Goal: Information Seeking & Learning: Learn about a topic

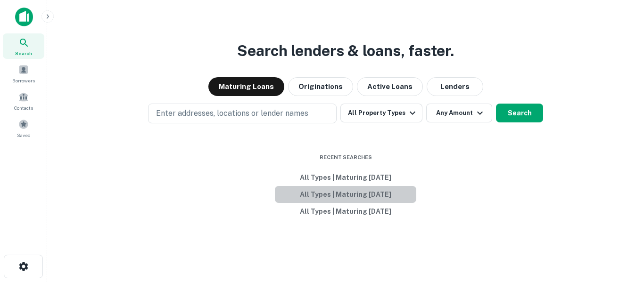
click at [352, 197] on button "All Types | Maturing [DATE]" at bounding box center [345, 194] width 141 height 17
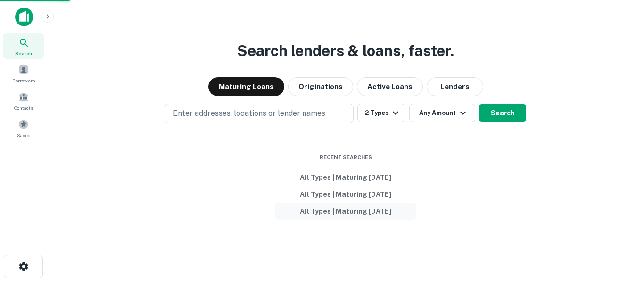
click at [379, 211] on button "All Types | Maturing [DATE]" at bounding box center [345, 211] width 141 height 17
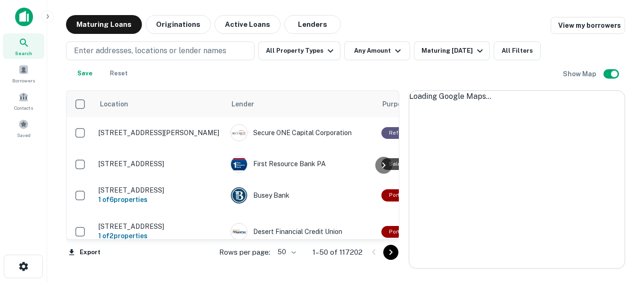
click at [376, 196] on div at bounding box center [383, 165] width 19 height 148
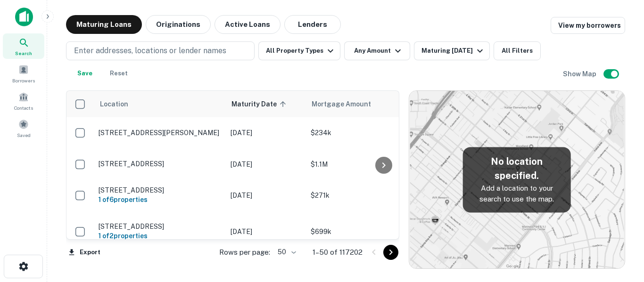
click at [634, 93] on div "Maturing Loans Originations Active Loans Lenders View my borrowers Enter addres…" at bounding box center [345, 142] width 581 height 254
click at [439, 65] on div "Enter addresses, locations or lender names All Property Types Any Amount Maturi…" at bounding box center [314, 61] width 497 height 41
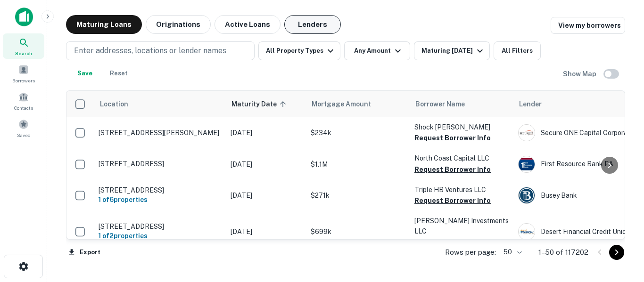
click at [309, 24] on button "Lenders" at bounding box center [312, 24] width 57 height 19
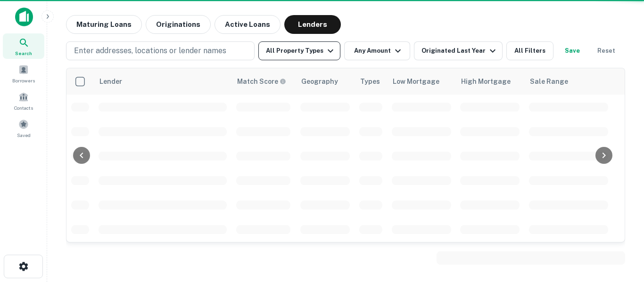
click at [317, 51] on button "All Property Types" at bounding box center [299, 50] width 82 height 19
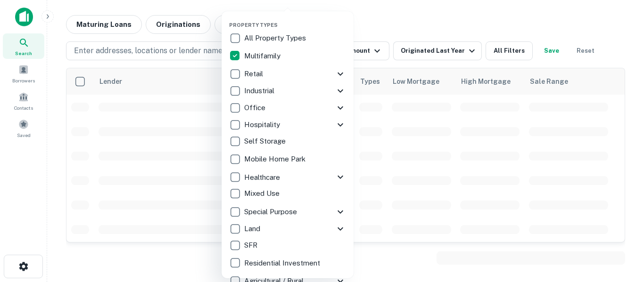
click at [248, 59] on p "Multifamily" at bounding box center [263, 55] width 38 height 11
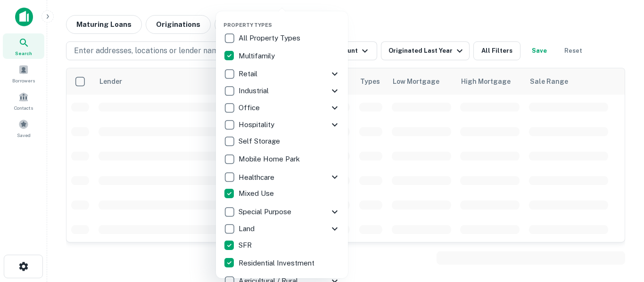
click at [484, 20] on div at bounding box center [322, 141] width 644 height 282
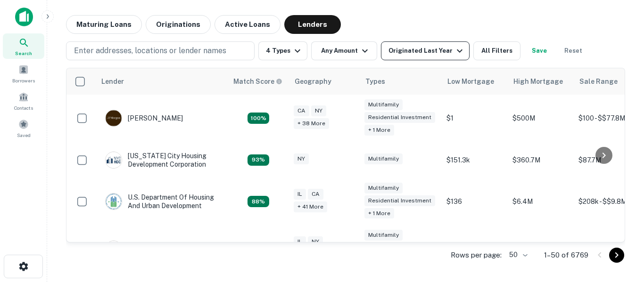
click at [406, 51] on div "Originated Last Year" at bounding box center [426, 50] width 77 height 11
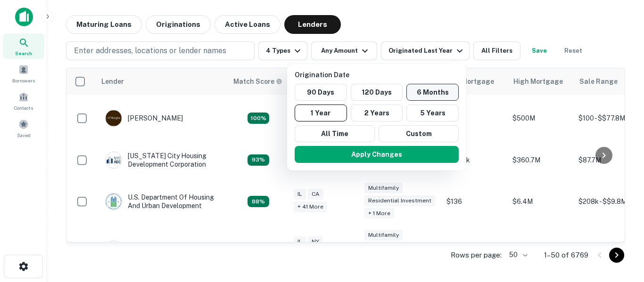
click at [410, 86] on button "6 Months" at bounding box center [432, 92] width 52 height 17
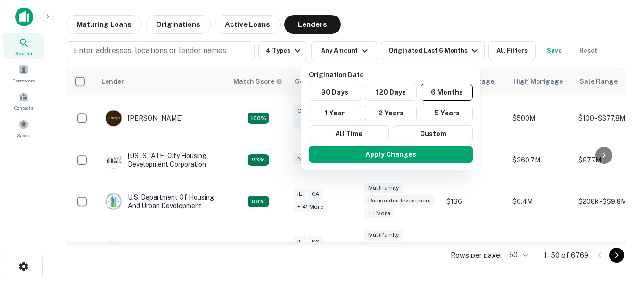
click at [89, 24] on div at bounding box center [322, 141] width 644 height 282
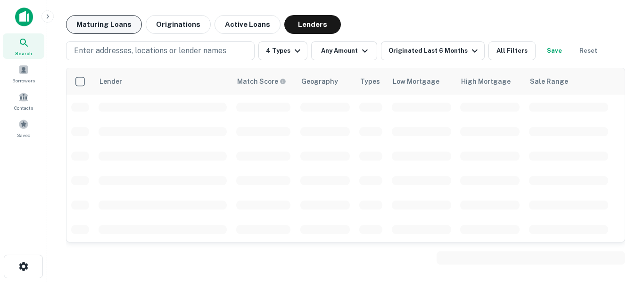
click at [117, 28] on button "Maturing Loans" at bounding box center [104, 24] width 76 height 19
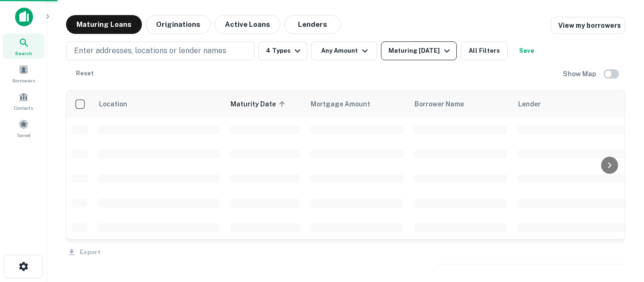
click at [396, 51] on div "Maturing [DATE]" at bounding box center [420, 50] width 64 height 11
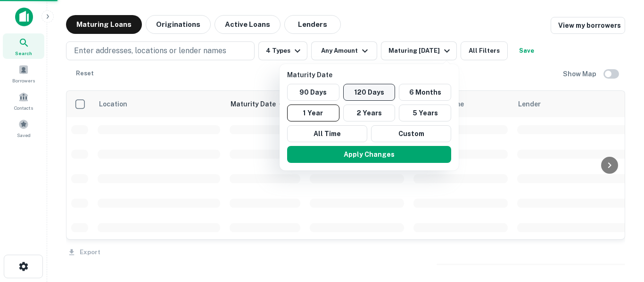
click at [375, 91] on button "120 Days" at bounding box center [369, 92] width 52 height 17
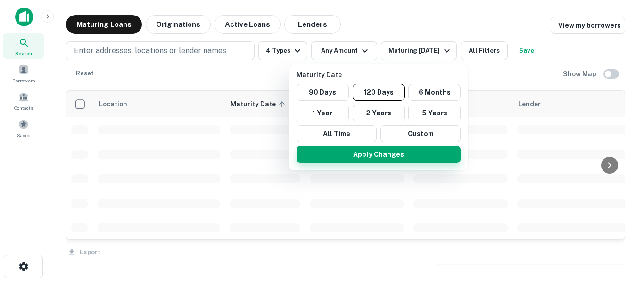
click at [379, 157] on button "Apply Changes" at bounding box center [378, 154] width 164 height 17
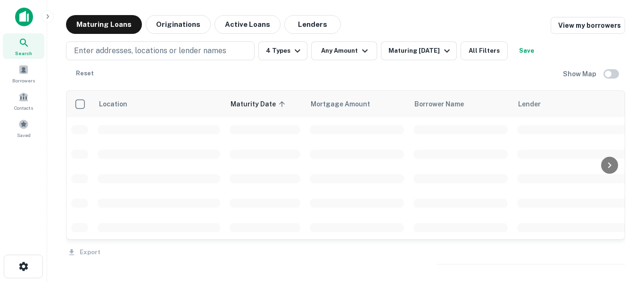
click at [147, 51] on div at bounding box center [322, 141] width 644 height 282
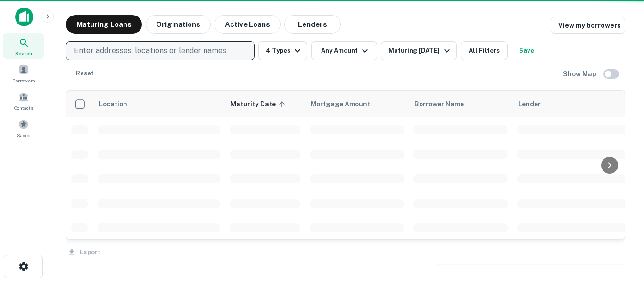
click at [147, 54] on p "Enter addresses, locations or lender names" at bounding box center [150, 50] width 152 height 11
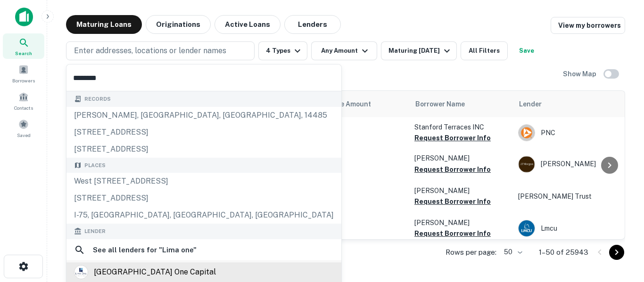
type input "********"
click at [142, 272] on div "lima one capital" at bounding box center [155, 272] width 122 height 14
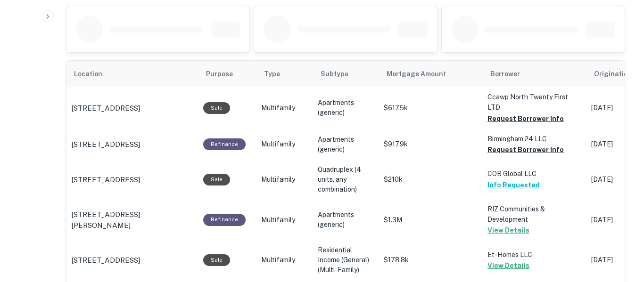
scroll to position [499, 0]
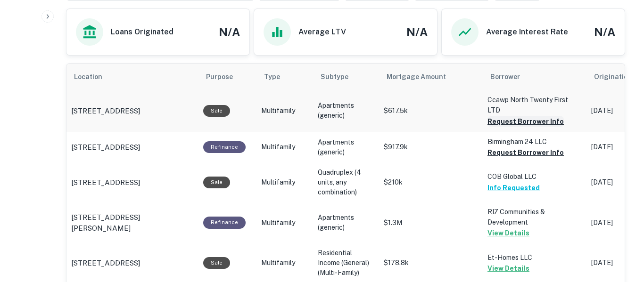
click at [539, 116] on button "Request Borrower Info" at bounding box center [525, 121] width 76 height 11
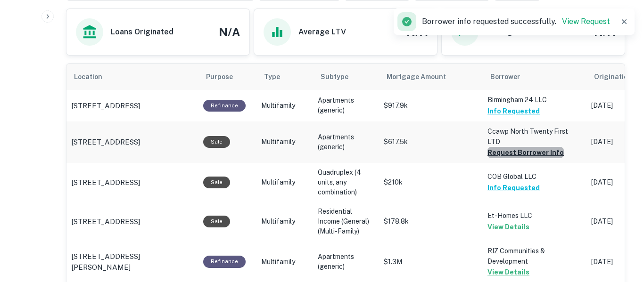
click at [531, 147] on button "Request Borrower Info" at bounding box center [525, 152] width 76 height 11
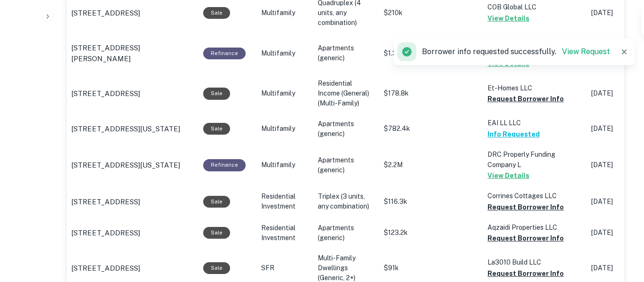
scroll to position [703, 0]
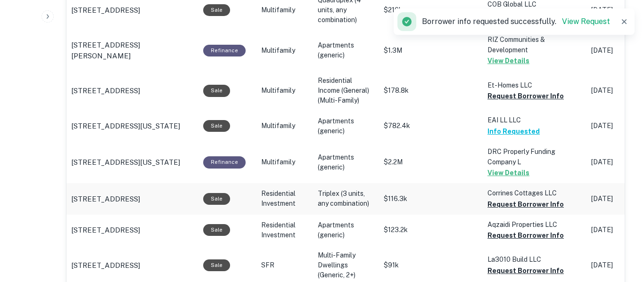
click at [539, 200] on td "Corrines Cottages LLC Request Borrower Info" at bounding box center [534, 198] width 104 height 31
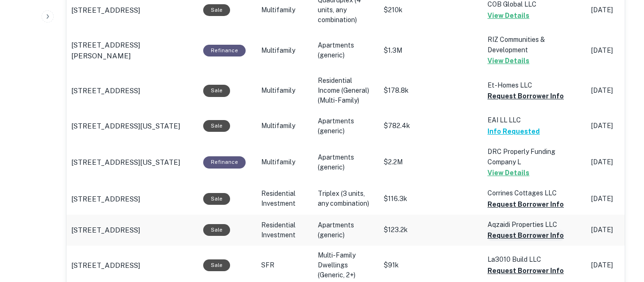
click at [537, 230] on button "Request Borrower Info" at bounding box center [525, 235] width 76 height 11
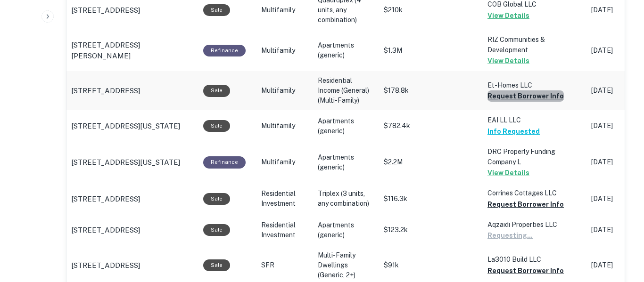
click at [524, 90] on button "Request Borrower Info" at bounding box center [525, 95] width 76 height 11
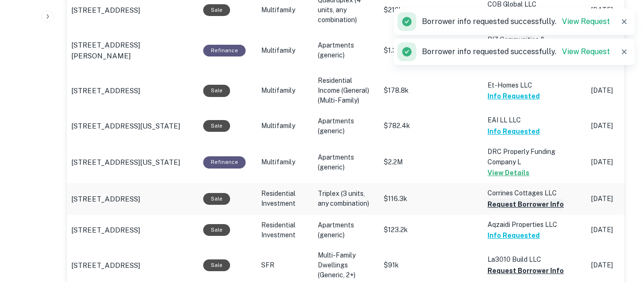
click at [533, 199] on button "Request Borrower Info" at bounding box center [525, 204] width 76 height 11
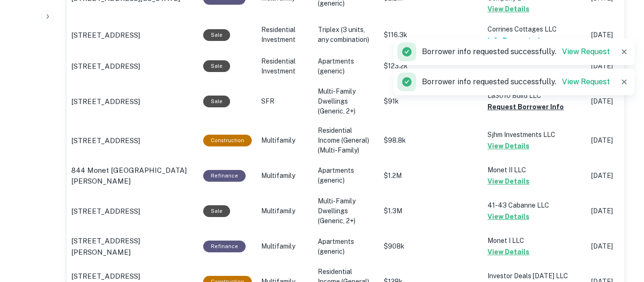
scroll to position [873, 0]
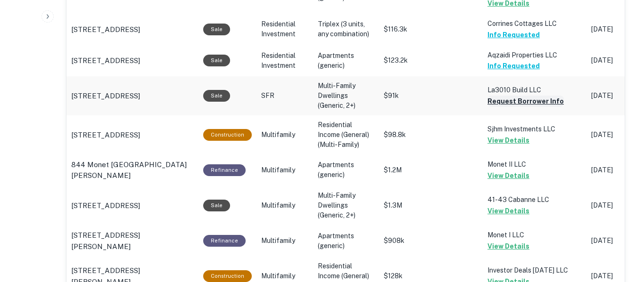
click at [535, 96] on button "Request Borrower Info" at bounding box center [525, 101] width 76 height 11
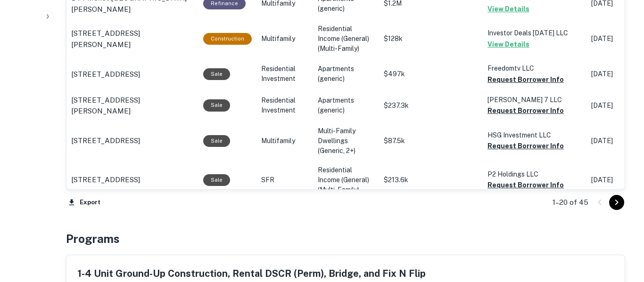
scroll to position [1119, 0]
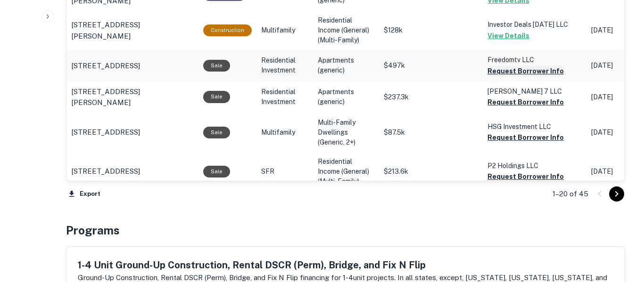
click at [525, 65] on button "Request Borrower Info" at bounding box center [525, 70] width 76 height 11
click at [516, 97] on button "Request Borrower Info" at bounding box center [525, 102] width 76 height 11
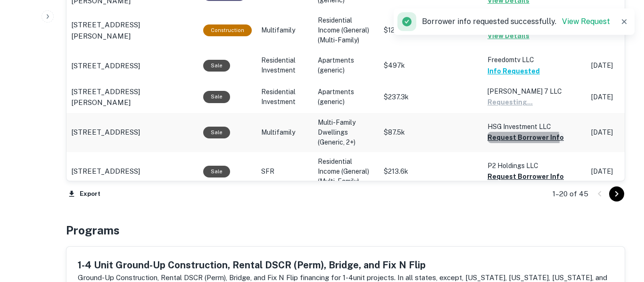
click at [513, 132] on button "Request Borrower Info" at bounding box center [525, 137] width 76 height 11
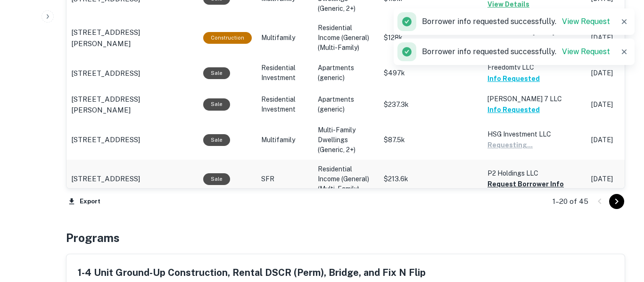
click at [517, 168] on p "P2 Holdings LLC" at bounding box center [534, 173] width 94 height 10
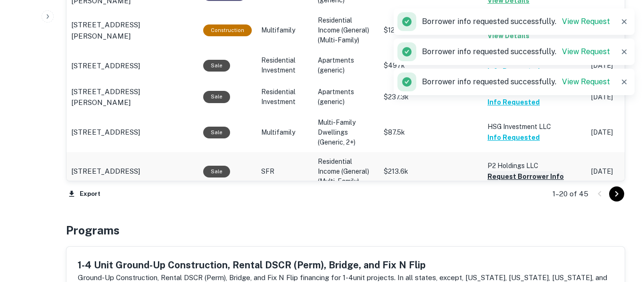
click at [522, 171] on button "Request Borrower Info" at bounding box center [525, 176] width 76 height 11
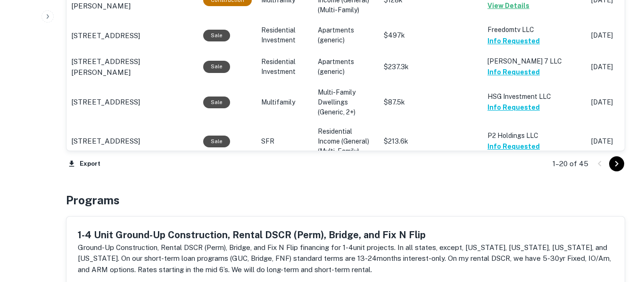
scroll to position [1158, 0]
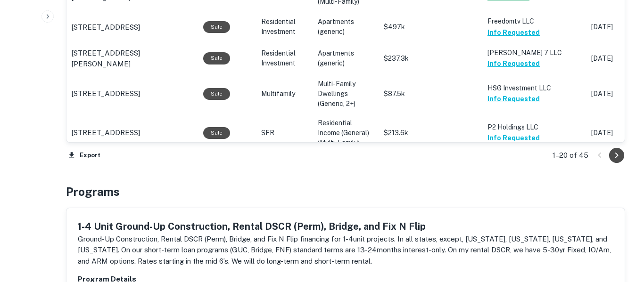
click at [616, 157] on icon "Go to next page" at bounding box center [616, 155] width 11 height 11
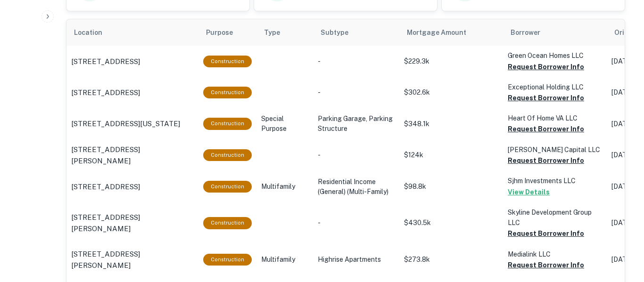
scroll to position [547, 0]
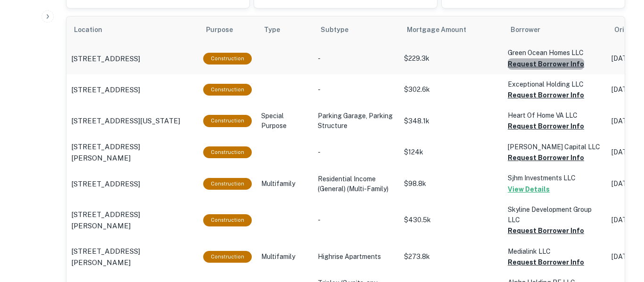
click at [540, 66] on button "Request Borrower Info" at bounding box center [545, 63] width 76 height 11
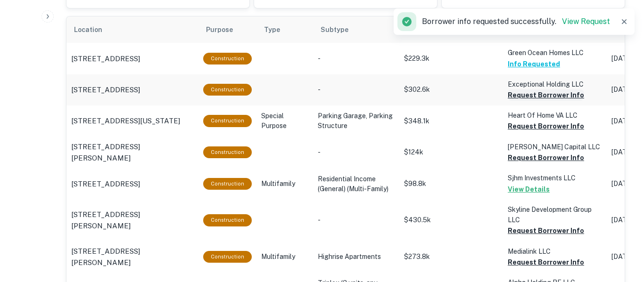
click at [534, 97] on button "Request Borrower Info" at bounding box center [545, 95] width 76 height 11
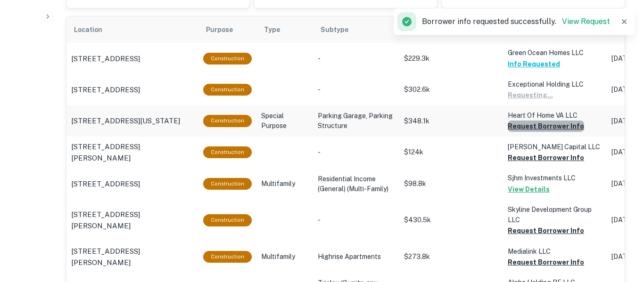
click at [531, 128] on button "Request Borrower Info" at bounding box center [545, 126] width 76 height 11
click at [529, 158] on button "Request Borrower Info" at bounding box center [545, 157] width 76 height 11
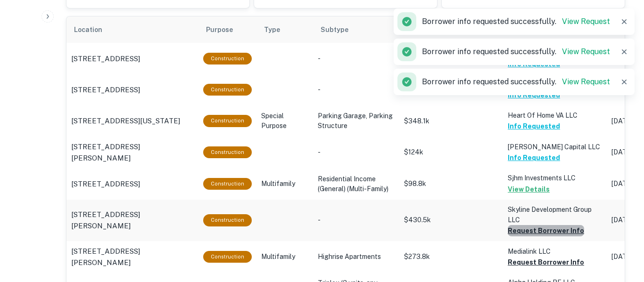
click at [543, 237] on button "Request Borrower Info" at bounding box center [545, 230] width 76 height 11
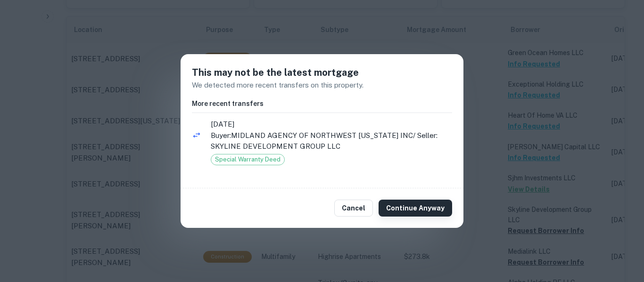
click at [404, 210] on button "Continue Anyway" at bounding box center [415, 208] width 74 height 17
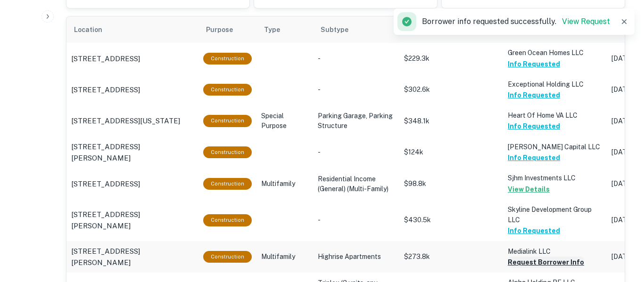
click at [507, 268] on button "Request Borrower Info" at bounding box center [545, 262] width 76 height 11
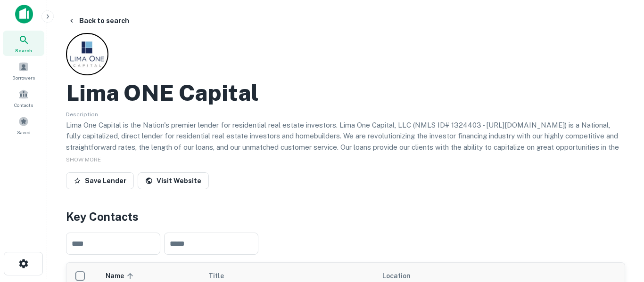
scroll to position [0, 0]
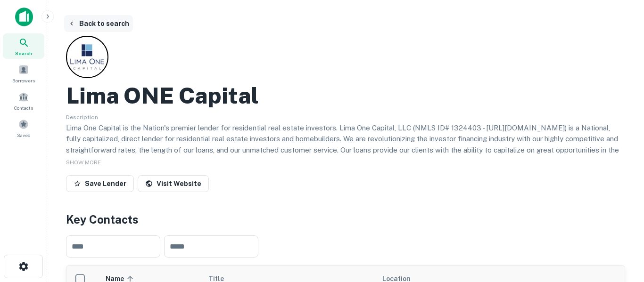
click at [74, 23] on icon "button" at bounding box center [72, 24] width 8 height 8
click at [99, 24] on button "Back to search" at bounding box center [98, 23] width 69 height 17
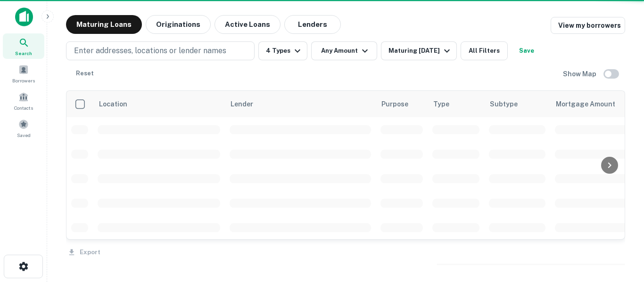
click at [99, 24] on button "Maturing Loans" at bounding box center [104, 24] width 76 height 19
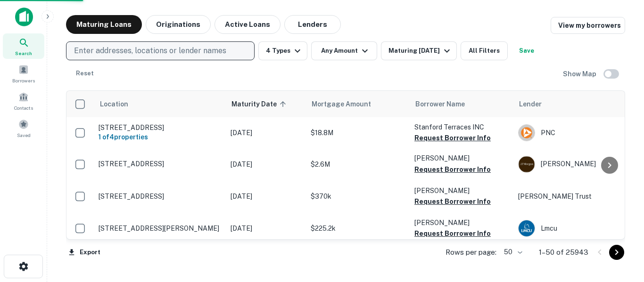
click at [148, 54] on p "Enter addresses, locations or lender names" at bounding box center [150, 50] width 152 height 11
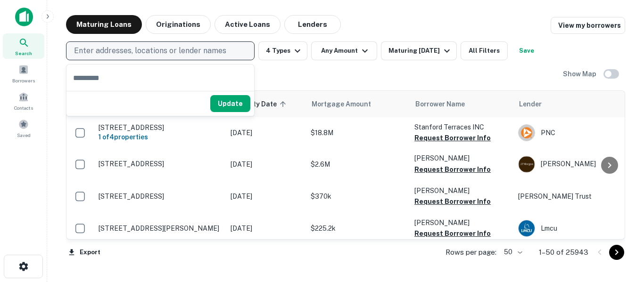
click at [148, 54] on p "Enter addresses, locations or lender names" at bounding box center [150, 50] width 152 height 11
click at [167, 50] on p "Enter addresses, locations or lender names" at bounding box center [150, 50] width 152 height 11
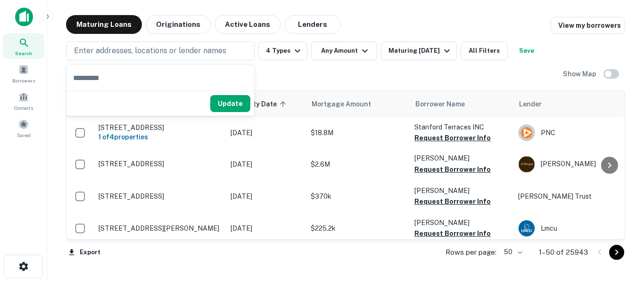
click at [166, 75] on input "text" at bounding box center [160, 78] width 188 height 26
type input "****"
click at [172, 75] on input "****" at bounding box center [160, 78] width 188 height 26
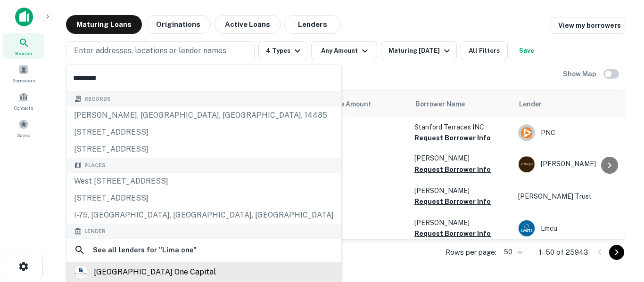
type input "********"
click at [133, 275] on div "lima one capital" at bounding box center [155, 272] width 122 height 14
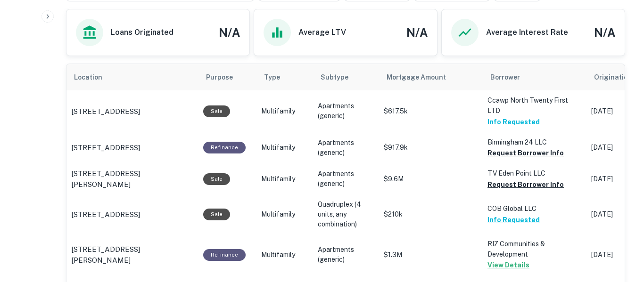
scroll to position [493, 0]
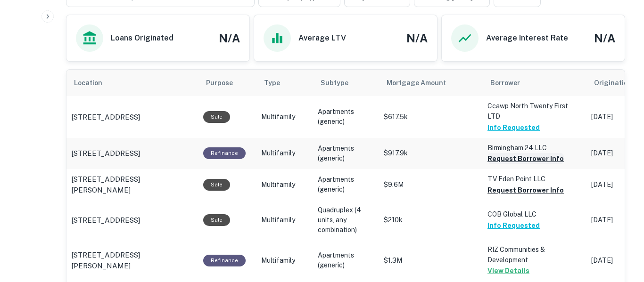
click at [528, 153] on button "Request Borrower Info" at bounding box center [525, 158] width 76 height 11
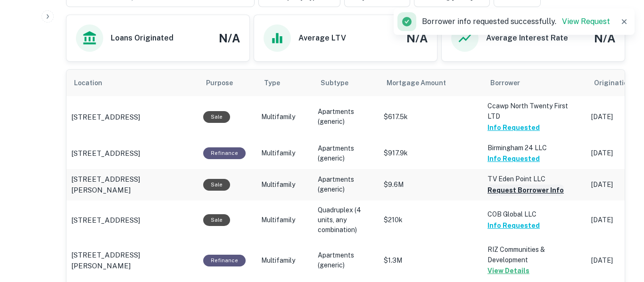
click at [528, 185] on button "Request Borrower Info" at bounding box center [525, 190] width 76 height 11
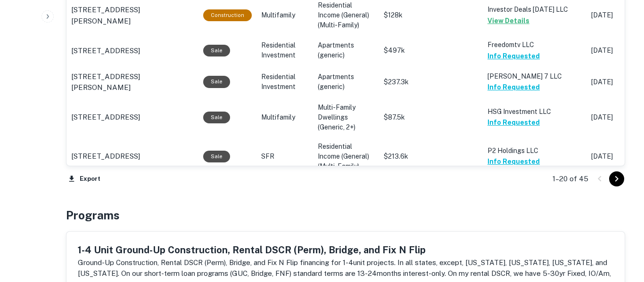
scroll to position [1137, 0]
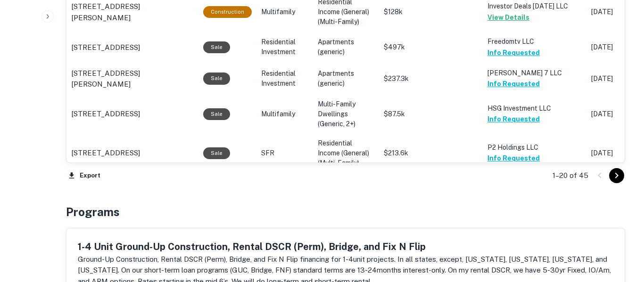
click at [616, 176] on icon "Go to next page" at bounding box center [616, 175] width 11 height 11
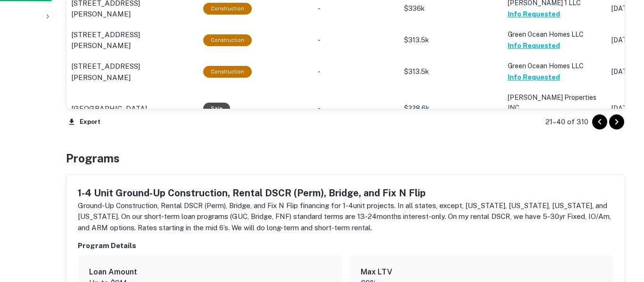
scroll to position [1096, 0]
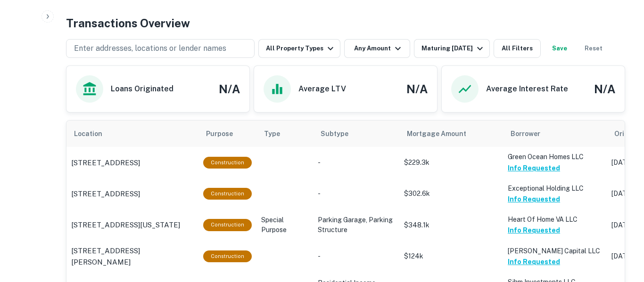
scroll to position [445, 0]
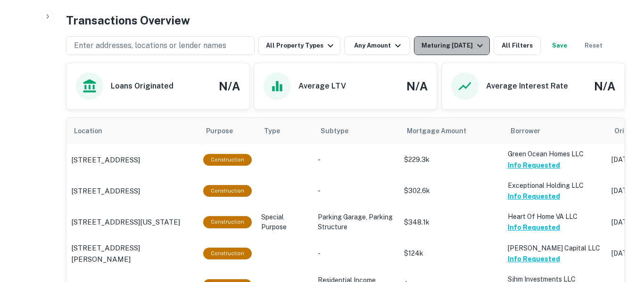
click at [461, 50] on div "Maturing [DATE]" at bounding box center [453, 45] width 64 height 11
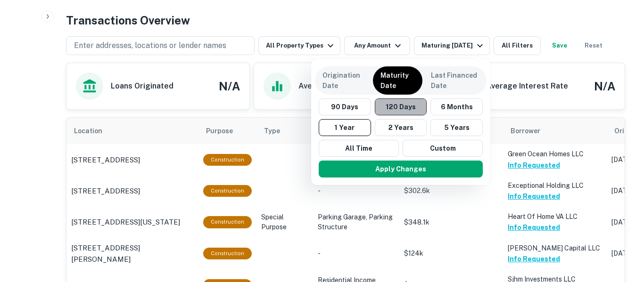
click at [410, 106] on button "120 Days" at bounding box center [401, 106] width 52 height 17
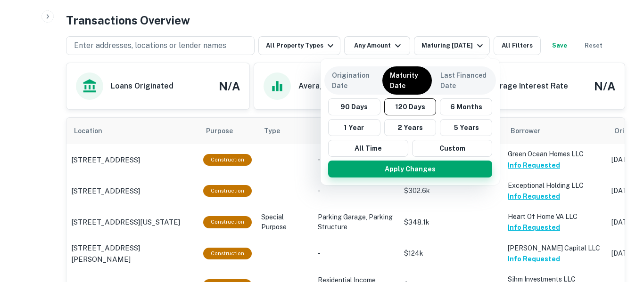
click at [411, 170] on button "Apply Changes" at bounding box center [410, 169] width 164 height 17
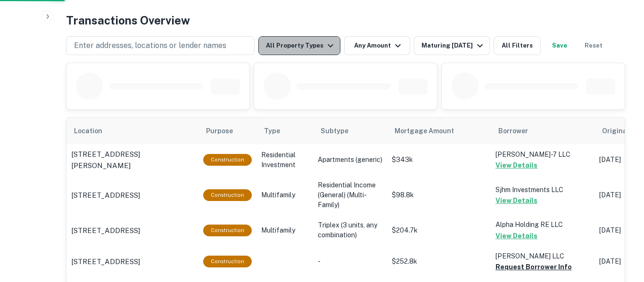
click at [325, 48] on icon "button" at bounding box center [330, 45] width 11 height 11
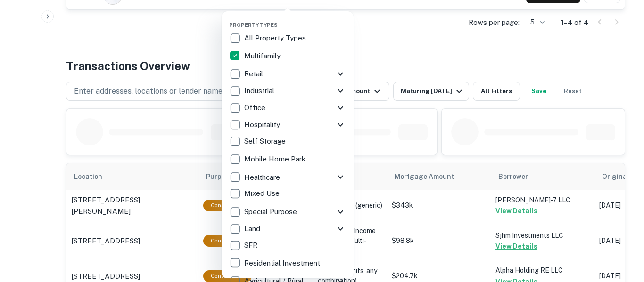
scroll to position [445, 0]
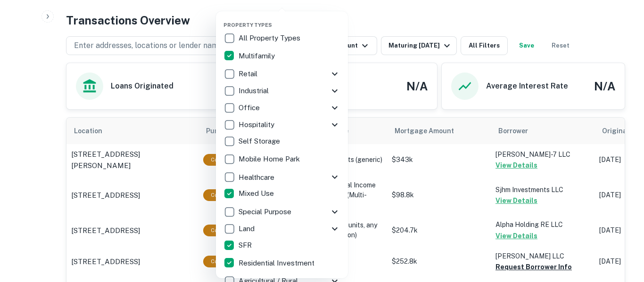
click at [380, 13] on div at bounding box center [322, 141] width 644 height 282
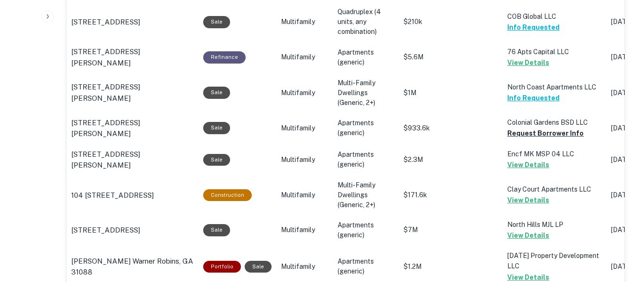
scroll to position [845, 0]
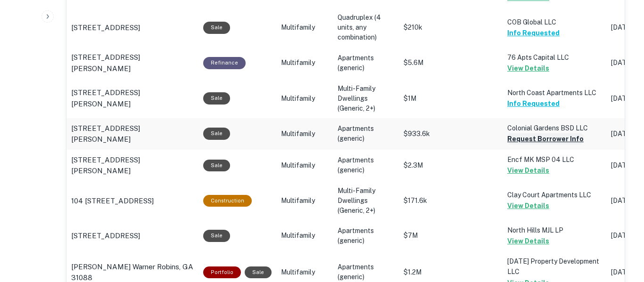
click at [554, 139] on button "Request Borrower Info" at bounding box center [545, 138] width 76 height 11
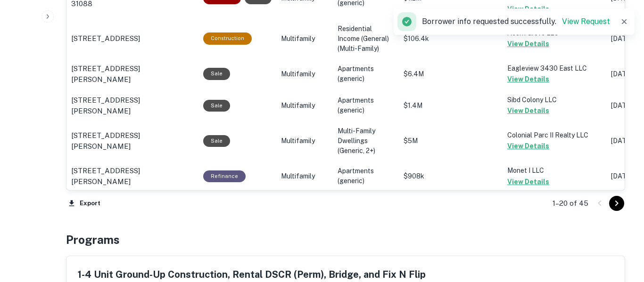
scroll to position [1134, 0]
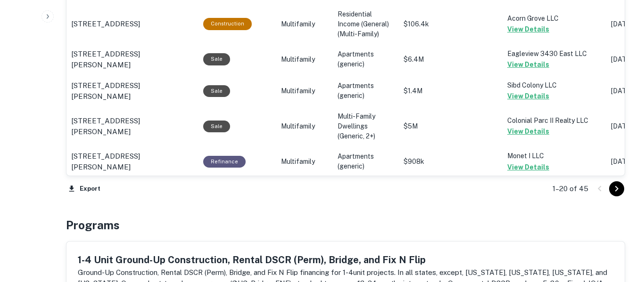
click at [616, 189] on icon "Go to next page" at bounding box center [616, 189] width 3 height 6
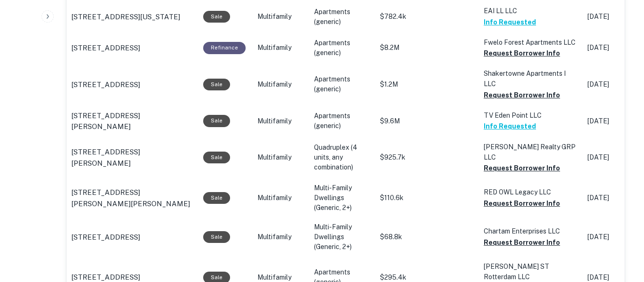
scroll to position [779, 0]
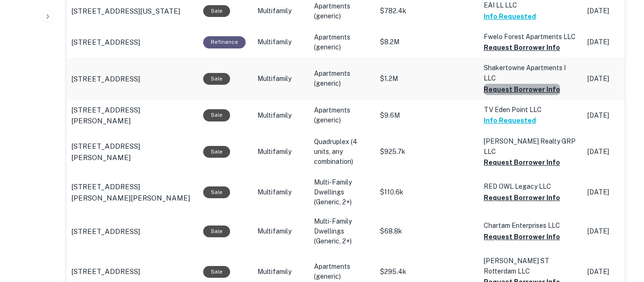
click at [529, 84] on button "Request Borrower Info" at bounding box center [521, 89] width 76 height 11
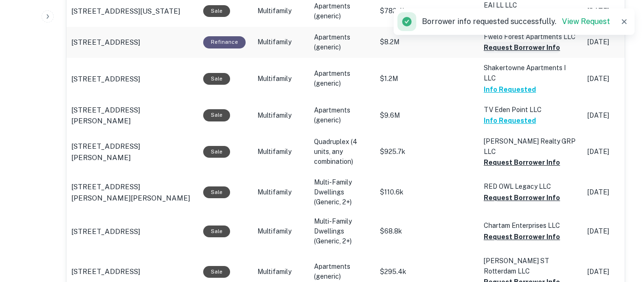
click at [523, 42] on button "Request Borrower Info" at bounding box center [521, 47] width 76 height 11
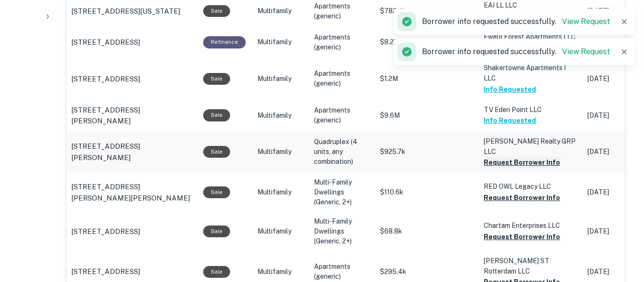
click at [521, 157] on button "Request Borrower Info" at bounding box center [521, 162] width 76 height 11
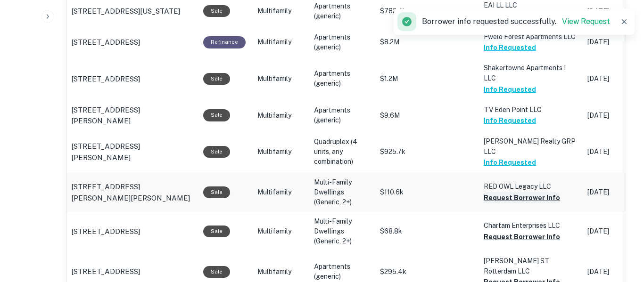
click at [519, 192] on button "Request Borrower Info" at bounding box center [521, 197] width 76 height 11
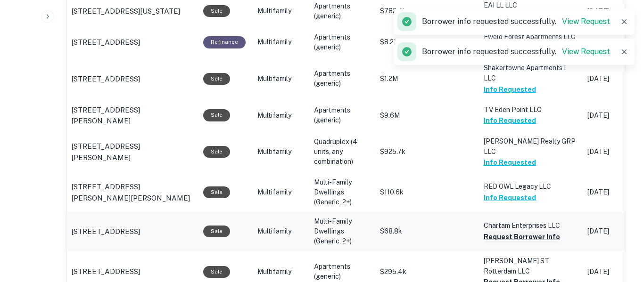
click at [523, 231] on button "Request Borrower Info" at bounding box center [521, 236] width 76 height 11
click at [524, 277] on button "Request Borrower Info" at bounding box center [521, 282] width 76 height 11
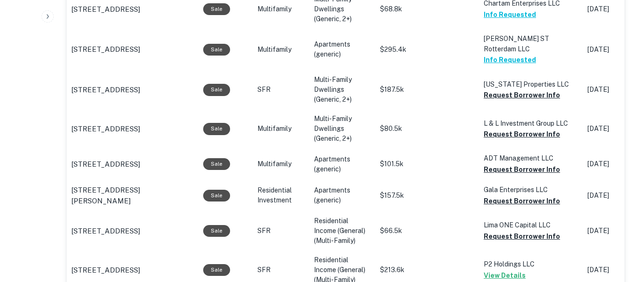
scroll to position [1007, 0]
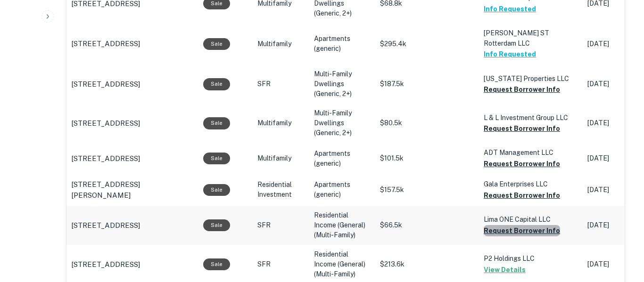
click at [533, 225] on button "Request Borrower Info" at bounding box center [521, 230] width 76 height 11
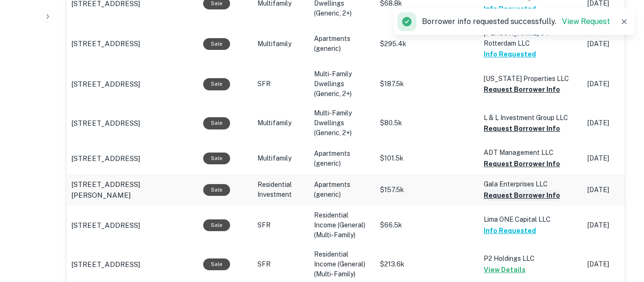
click at [539, 190] on button "Request Borrower Info" at bounding box center [521, 195] width 76 height 11
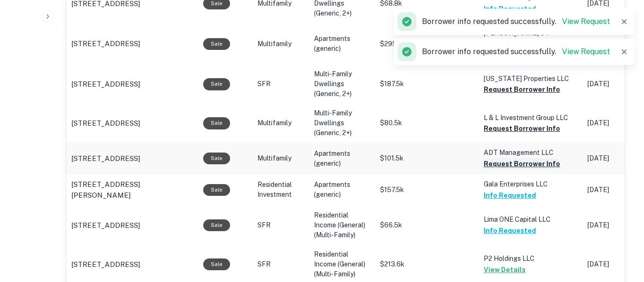
click at [528, 158] on button "Request Borrower Info" at bounding box center [521, 163] width 76 height 11
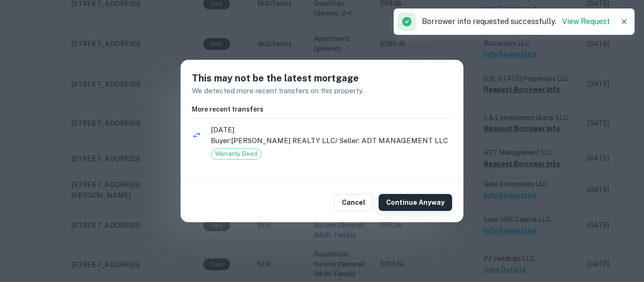
click at [416, 201] on button "Continue Anyway" at bounding box center [415, 202] width 74 height 17
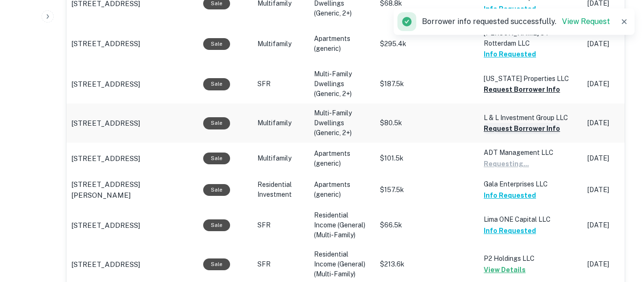
click at [499, 123] on button "Request Borrower Info" at bounding box center [521, 128] width 76 height 11
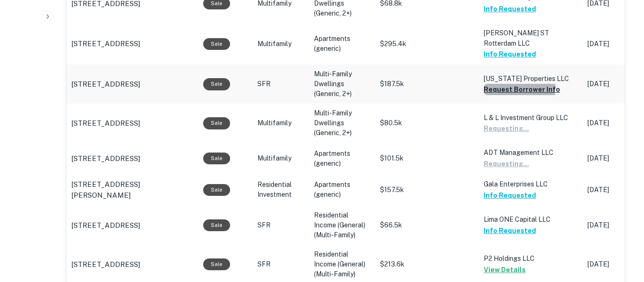
click at [510, 84] on button "Request Borrower Info" at bounding box center [521, 89] width 76 height 11
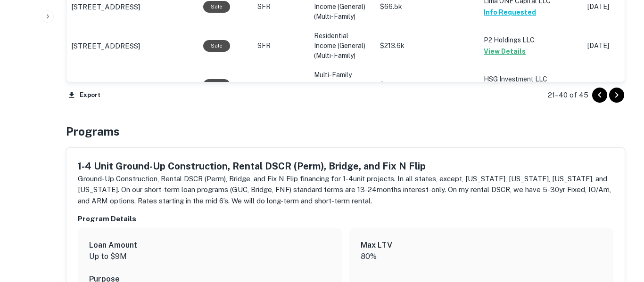
scroll to position [1232, 0]
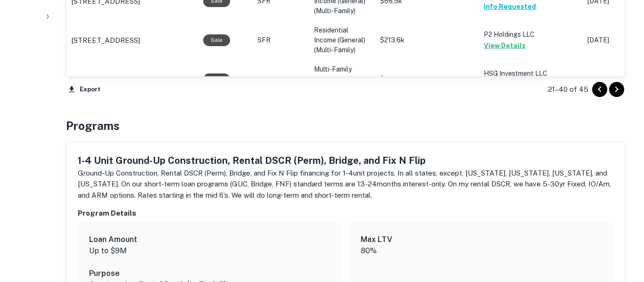
click at [617, 90] on icon "Go to next page" at bounding box center [616, 89] width 11 height 11
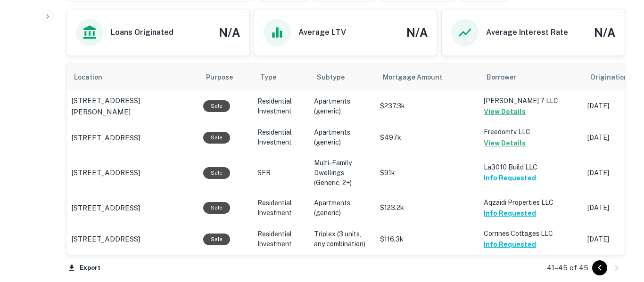
scroll to position [597, 0]
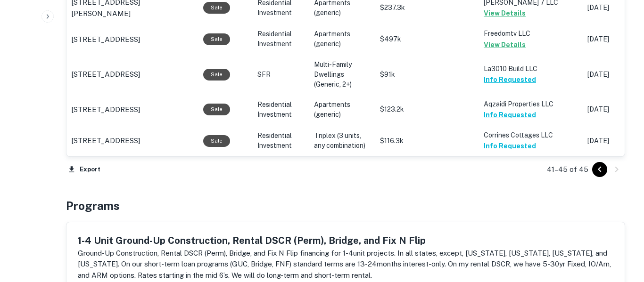
click at [601, 170] on icon "Go to previous page" at bounding box center [599, 169] width 11 height 11
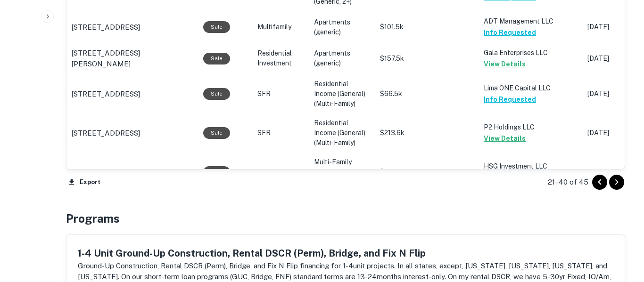
scroll to position [1144, 0]
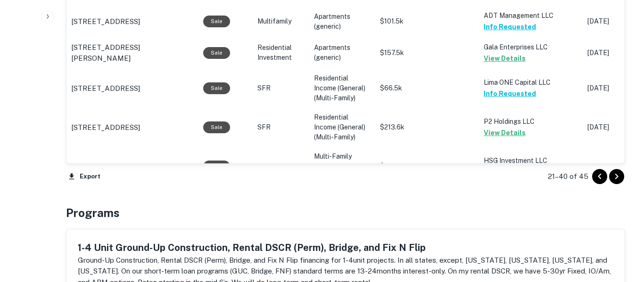
click at [600, 179] on icon "Go to previous page" at bounding box center [599, 176] width 11 height 11
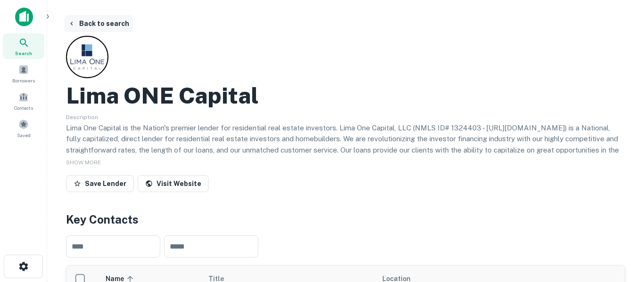
click at [70, 22] on icon "button" at bounding box center [72, 24] width 8 height 8
click at [25, 44] on icon at bounding box center [24, 43] width 8 height 8
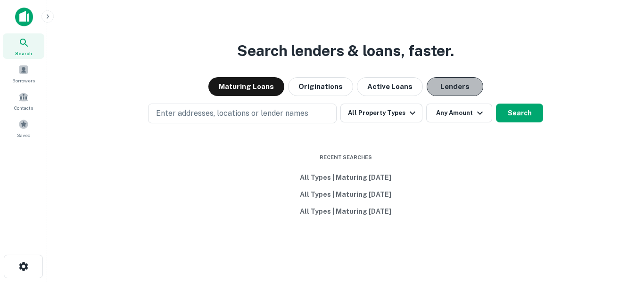
click at [450, 86] on button "Lenders" at bounding box center [454, 86] width 57 height 19
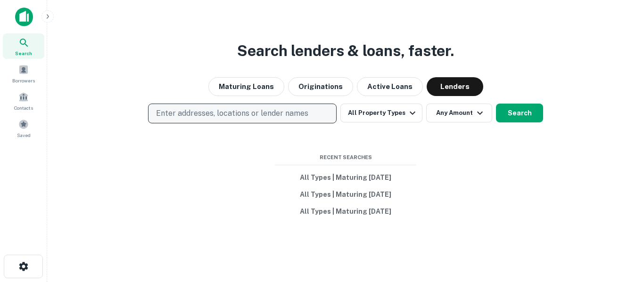
click at [281, 111] on p "Enter addresses, locations or lender names" at bounding box center [232, 113] width 152 height 11
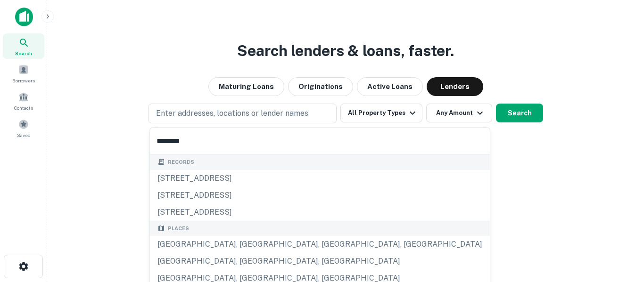
click at [164, 140] on input "********" at bounding box center [320, 141] width 340 height 26
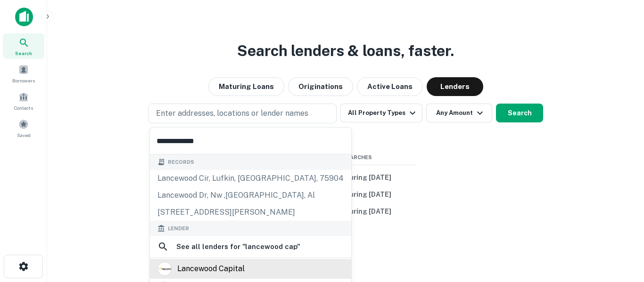
type input "**********"
click at [199, 269] on div "lancewood capital" at bounding box center [210, 269] width 67 height 14
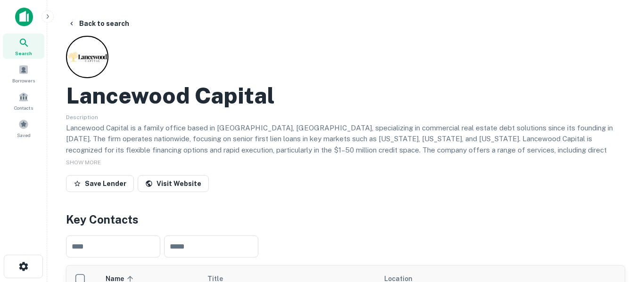
click at [605, 85] on div "Lancewood Capital" at bounding box center [345, 95] width 559 height 27
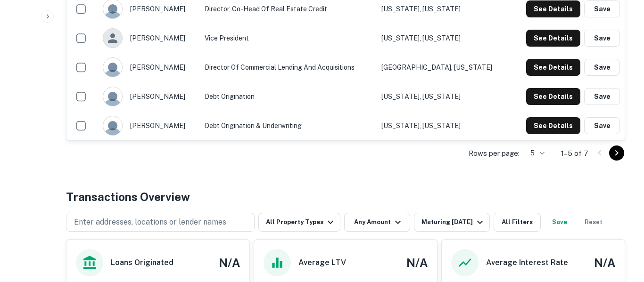
scroll to position [281, 0]
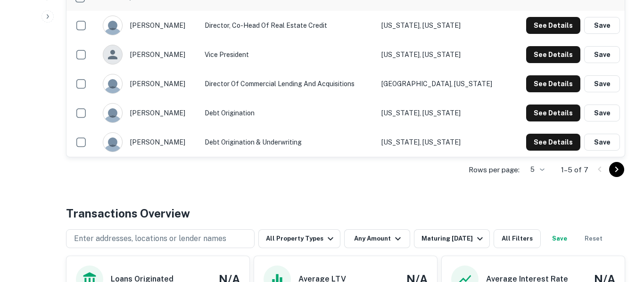
click at [617, 172] on icon "Go to next page" at bounding box center [616, 169] width 11 height 11
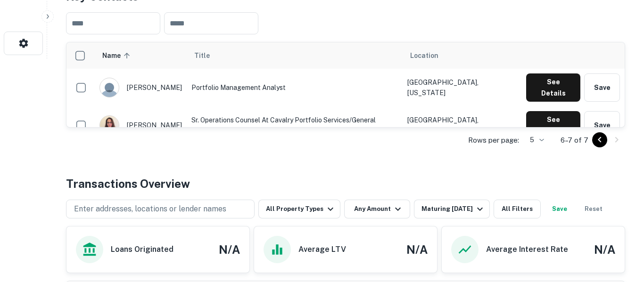
scroll to position [222, 0]
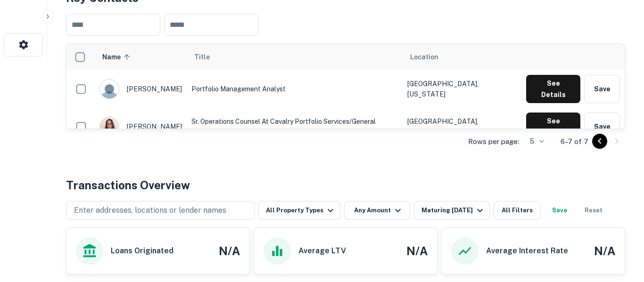
click at [598, 141] on icon "Go to previous page" at bounding box center [598, 142] width 3 height 6
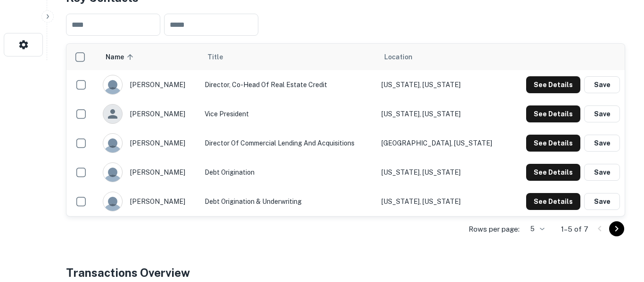
click at [598, 141] on button "Save" at bounding box center [602, 143] width 36 height 17
click at [563, 87] on button "See Details" at bounding box center [553, 84] width 54 height 17
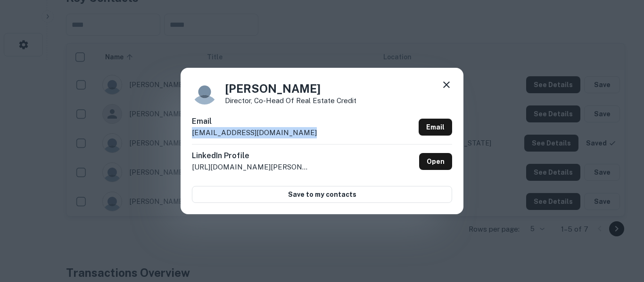
drag, startPoint x: 299, startPoint y: 136, endPoint x: 191, endPoint y: 133, distance: 107.9
click at [192, 133] on div "Email [EMAIL_ADDRESS][DOMAIN_NAME] Email" at bounding box center [322, 130] width 260 height 28
click at [198, 132] on p "[EMAIL_ADDRESS][DOMAIN_NAME]" at bounding box center [254, 132] width 125 height 11
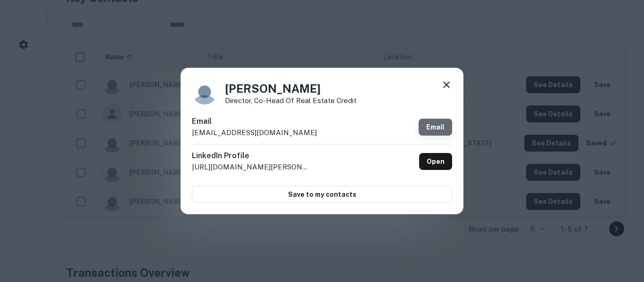
click at [431, 131] on link "Email" at bounding box center [434, 127] width 33 height 17
click at [447, 86] on icon at bounding box center [446, 84] width 11 height 11
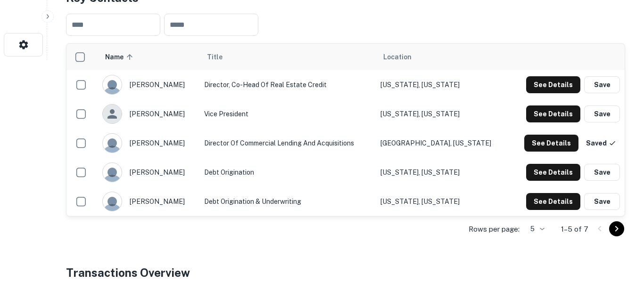
click at [628, 128] on div "Back to search Lancewood Capital Description Lancewood Capital is a family offi…" at bounding box center [345, 228] width 581 height 870
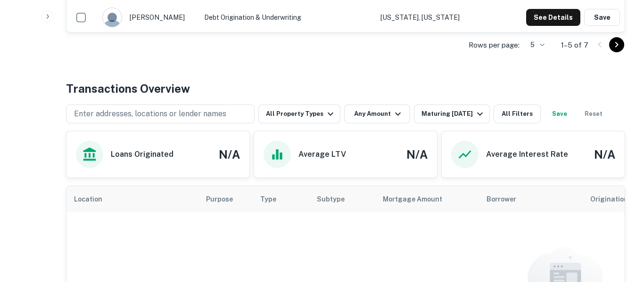
scroll to position [410, 0]
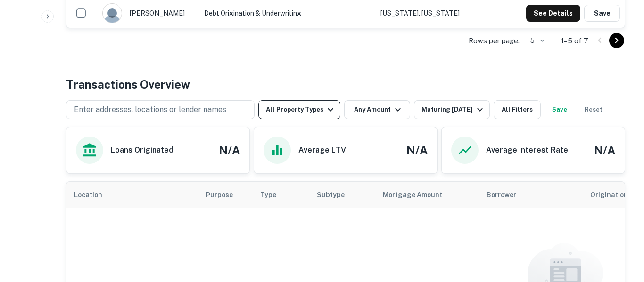
click at [325, 110] on icon "button" at bounding box center [330, 109] width 11 height 11
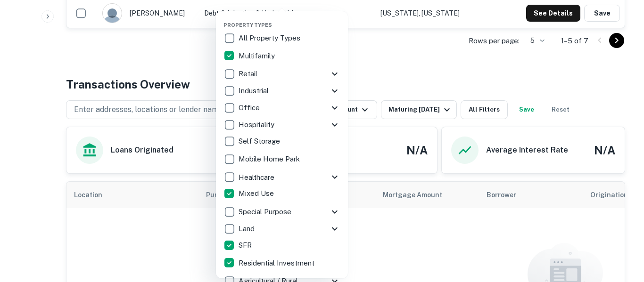
click at [447, 231] on div at bounding box center [322, 141] width 644 height 282
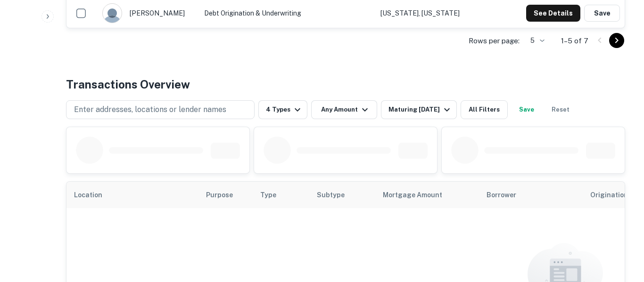
click at [377, 111] on div "Enter addresses, locations or lender names 4 Types Any Amount Maturing [DATE] A…" at bounding box center [320, 109] width 509 height 19
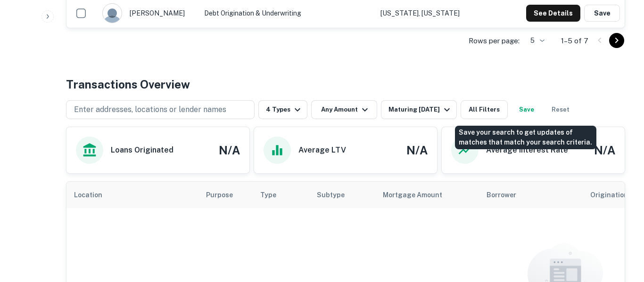
click at [528, 112] on button "Save" at bounding box center [526, 109] width 30 height 19
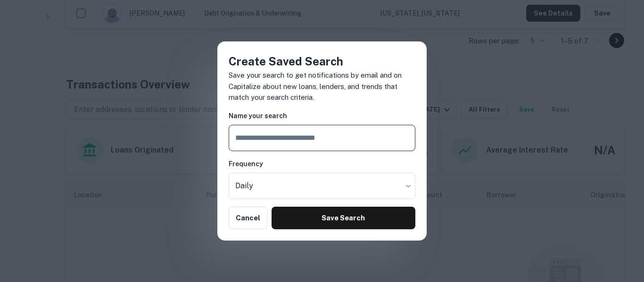
click at [376, 136] on input "text" at bounding box center [322, 138] width 187 height 26
click at [287, 134] on input "**********" at bounding box center [322, 138] width 187 height 26
click at [312, 136] on input "**********" at bounding box center [322, 138] width 187 height 26
click at [323, 140] on input "**********" at bounding box center [322, 138] width 187 height 26
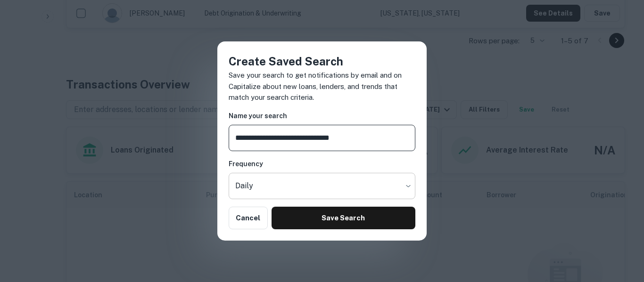
type input "**********"
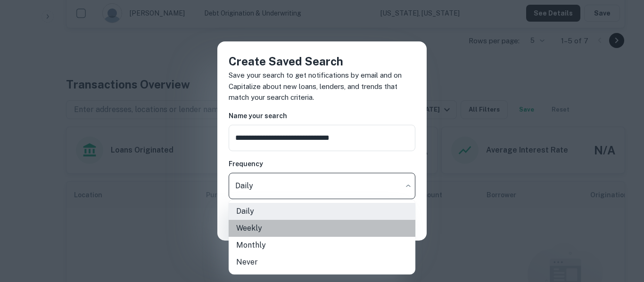
click at [294, 228] on li "Weekly" at bounding box center [322, 228] width 187 height 17
type input "******"
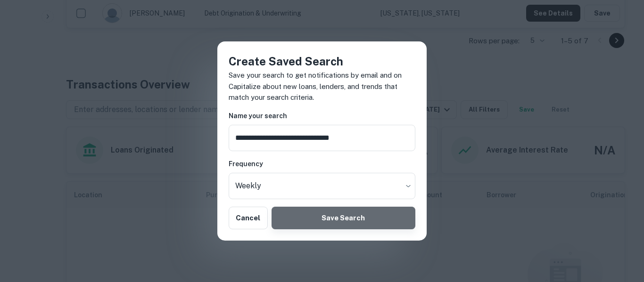
click at [300, 224] on button "Save Search" at bounding box center [343, 218] width 144 height 23
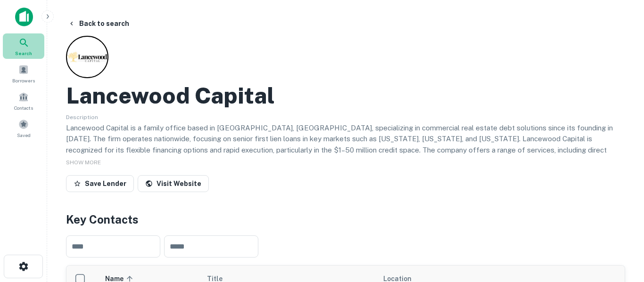
click at [25, 44] on icon at bounding box center [24, 43] width 8 height 8
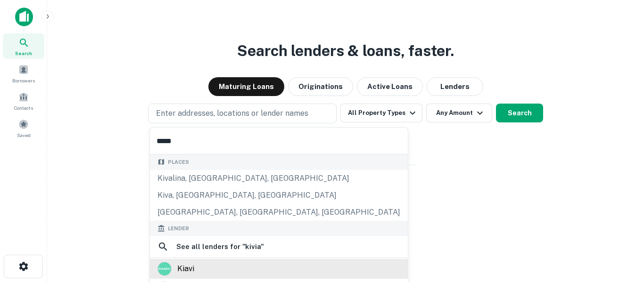
type input "*****"
click at [219, 265] on div "kiavi" at bounding box center [278, 269] width 243 height 14
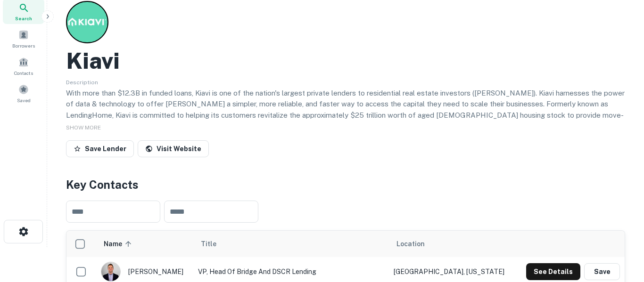
scroll to position [27, 0]
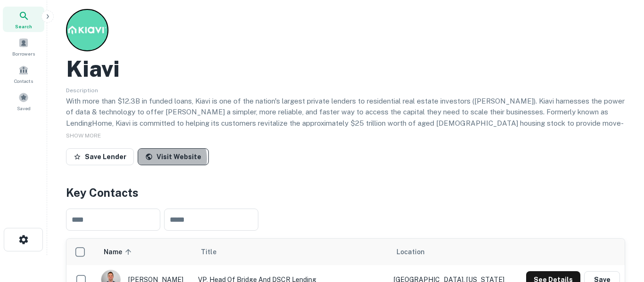
click at [166, 159] on link "Visit Website" at bounding box center [173, 156] width 71 height 17
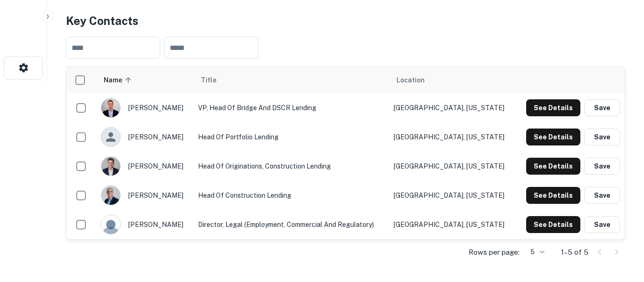
scroll to position [203, 0]
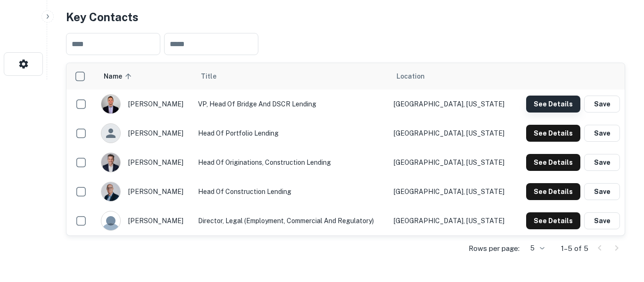
click at [557, 105] on button "See Details" at bounding box center [553, 104] width 54 height 17
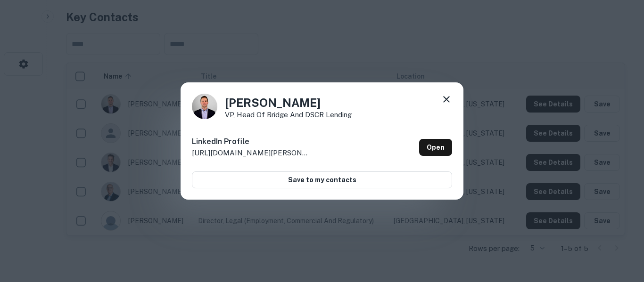
click at [444, 99] on icon at bounding box center [446, 99] width 11 height 11
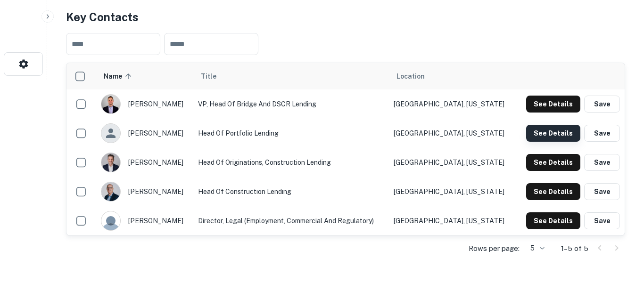
click at [564, 133] on button "See Details" at bounding box center [553, 133] width 54 height 17
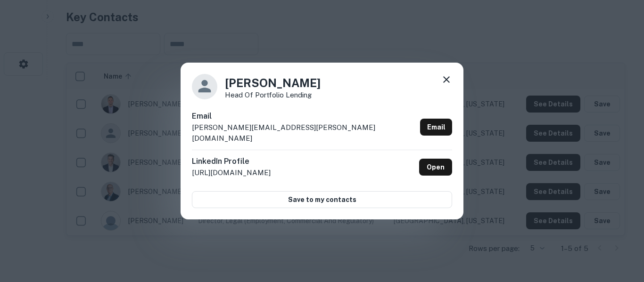
click at [445, 85] on icon at bounding box center [446, 79] width 11 height 11
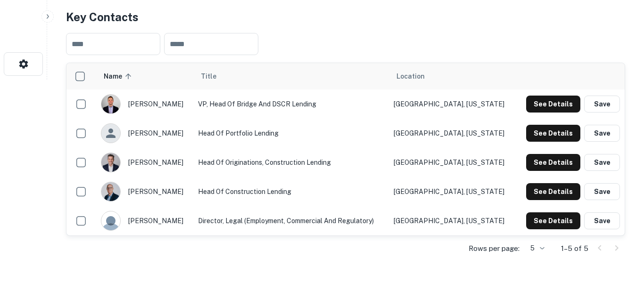
drag, startPoint x: 642, startPoint y: 207, endPoint x: 638, endPoint y: 118, distance: 89.1
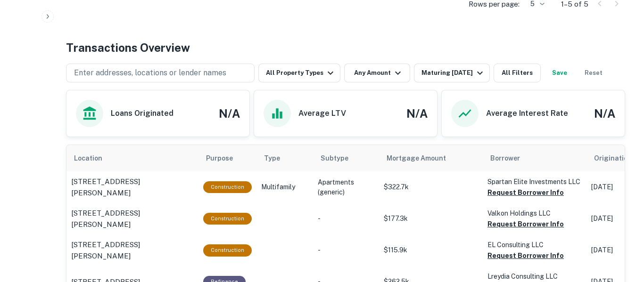
scroll to position [443, 0]
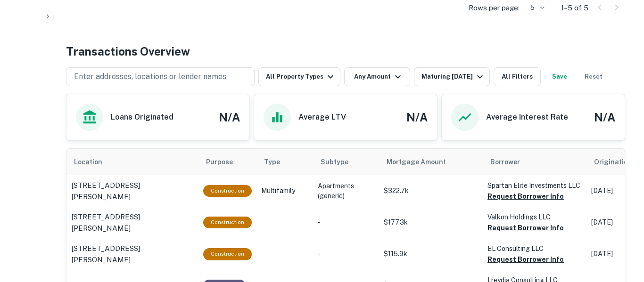
drag, startPoint x: 638, startPoint y: 32, endPoint x: 634, endPoint y: 61, distance: 29.6
click at [326, 78] on icon "button" at bounding box center [330, 76] width 11 height 11
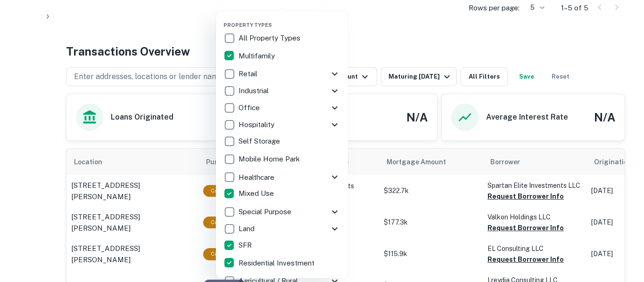
click at [390, 53] on div at bounding box center [322, 141] width 644 height 282
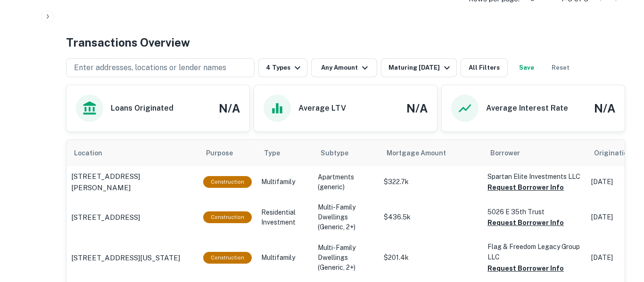
scroll to position [448, 0]
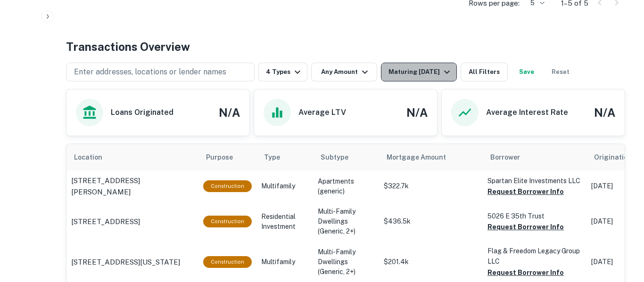
click at [446, 74] on icon "button" at bounding box center [447, 72] width 6 height 3
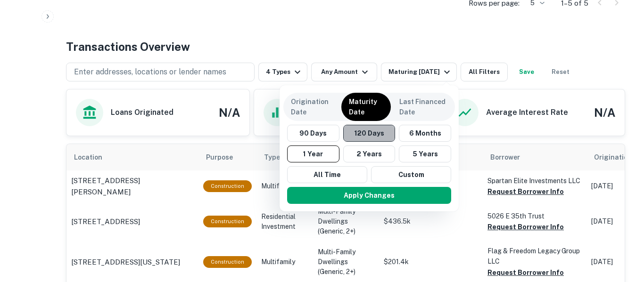
click at [377, 131] on button "120 Days" at bounding box center [369, 133] width 52 height 17
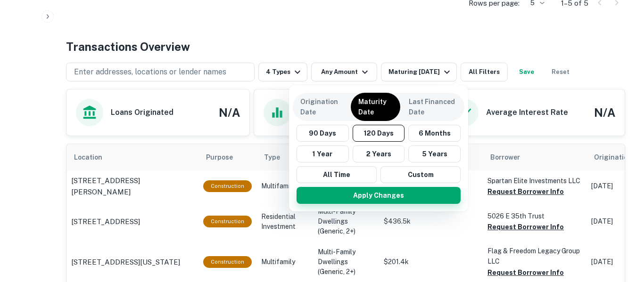
click at [396, 201] on button "Apply Changes" at bounding box center [378, 195] width 164 height 17
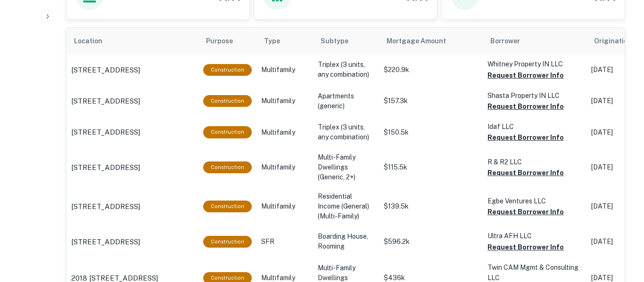
scroll to position [560, 0]
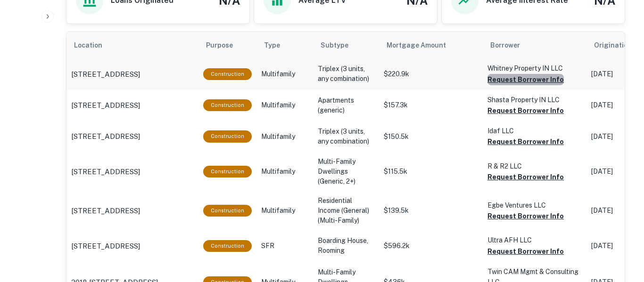
click at [544, 80] on button "Request Borrower Info" at bounding box center [525, 79] width 76 height 11
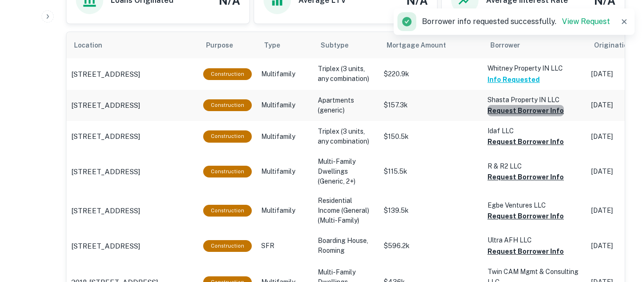
click at [538, 114] on button "Request Borrower Info" at bounding box center [525, 110] width 76 height 11
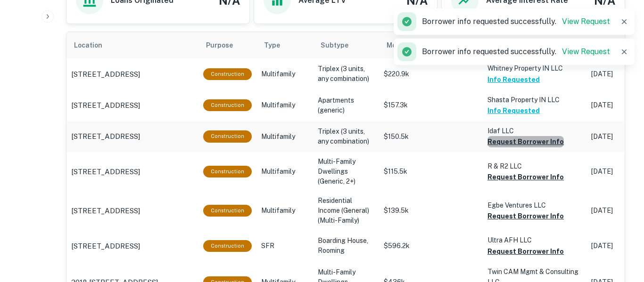
click at [539, 144] on button "Request Borrower Info" at bounding box center [525, 141] width 76 height 11
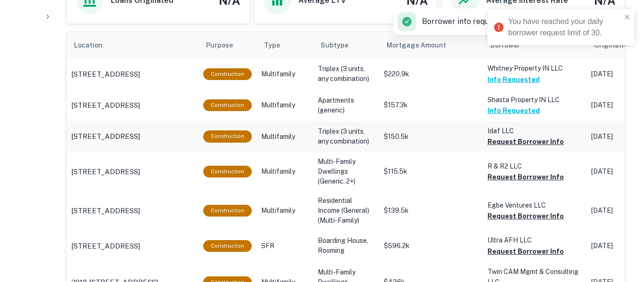
click at [473, 143] on td "$150.5k" at bounding box center [431, 136] width 104 height 31
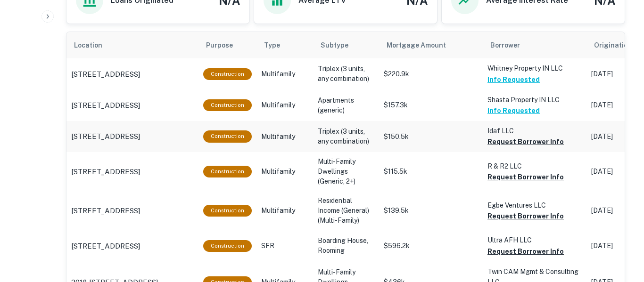
click at [473, 143] on td "$150.5k" at bounding box center [431, 136] width 104 height 31
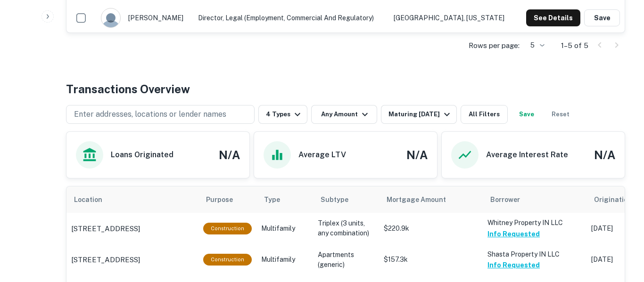
scroll to position [398, 0]
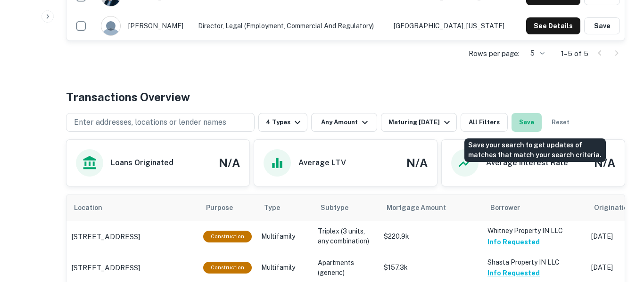
click at [536, 122] on button "Save" at bounding box center [526, 122] width 30 height 19
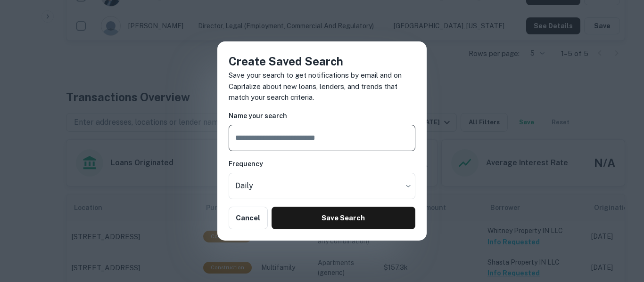
click at [340, 131] on input "text" at bounding box center [322, 138] width 187 height 26
type input "**********"
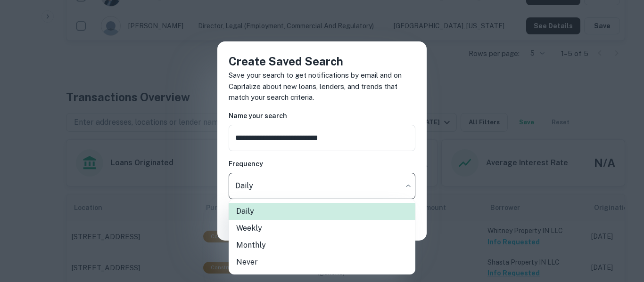
click at [257, 232] on li "Weekly" at bounding box center [322, 228] width 187 height 17
type input "******"
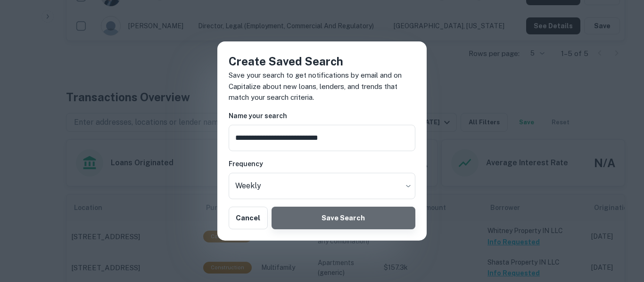
click at [315, 222] on button "Save Search" at bounding box center [343, 218] width 144 height 23
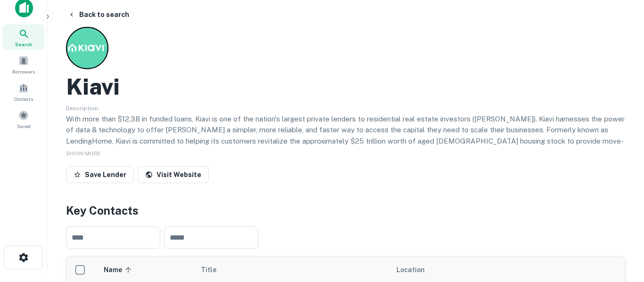
scroll to position [0, 0]
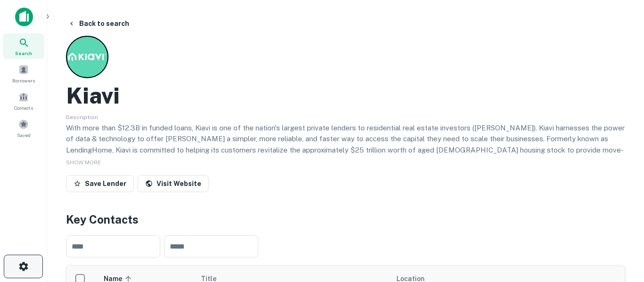
click at [26, 266] on icon "button" at bounding box center [23, 266] width 9 height 9
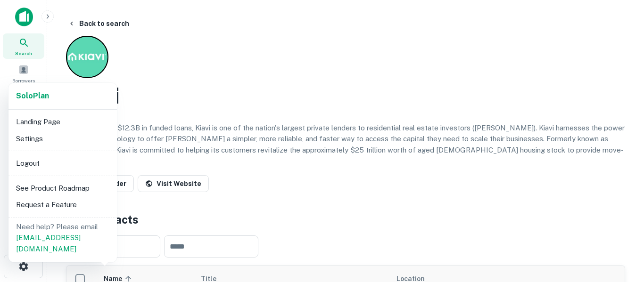
click at [57, 159] on li "Logout" at bounding box center [62, 163] width 101 height 17
